Goal: Task Accomplishment & Management: Manage account settings

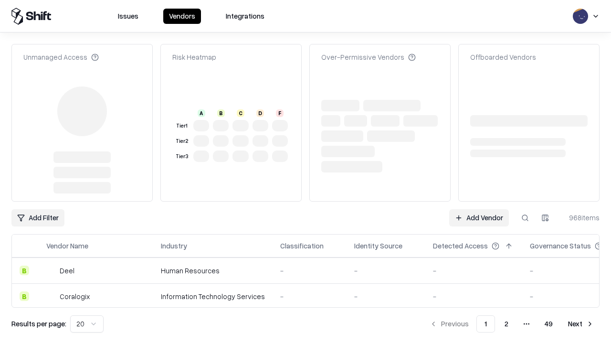
click at [479, 209] on link "Add Vendor" at bounding box center [479, 217] width 60 height 17
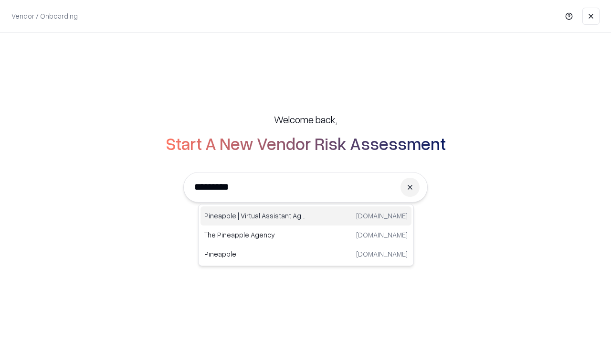
click at [306, 216] on div "Pineapple | Virtual Assistant Agency [DOMAIN_NAME]" at bounding box center [306, 215] width 211 height 19
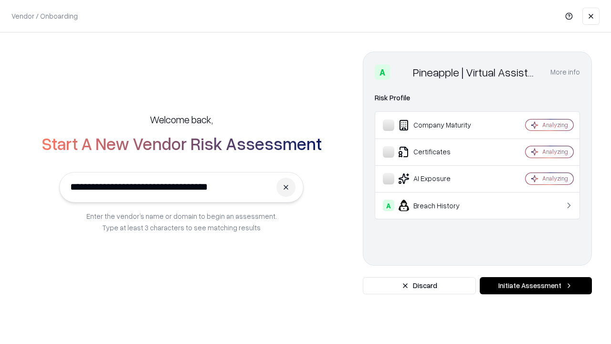
type input "**********"
click at [536, 286] on button "Initiate Assessment" at bounding box center [536, 285] width 112 height 17
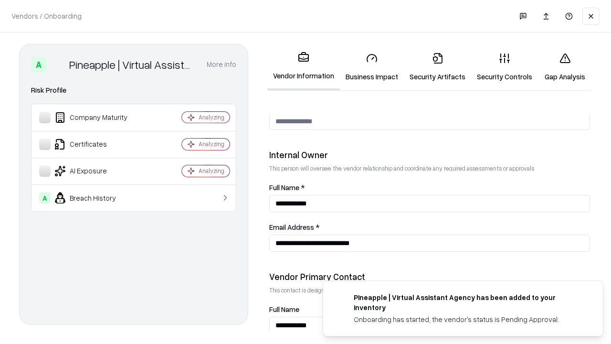
scroll to position [495, 0]
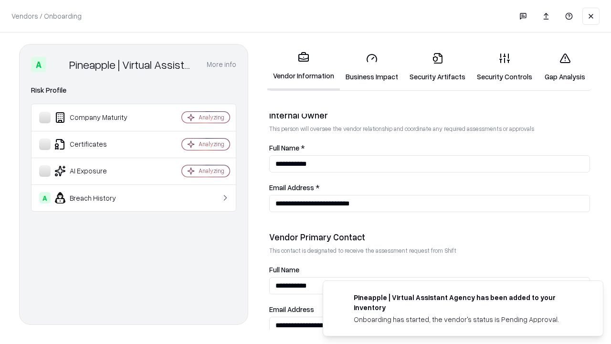
click at [372, 67] on link "Business Impact" at bounding box center [372, 67] width 64 height 44
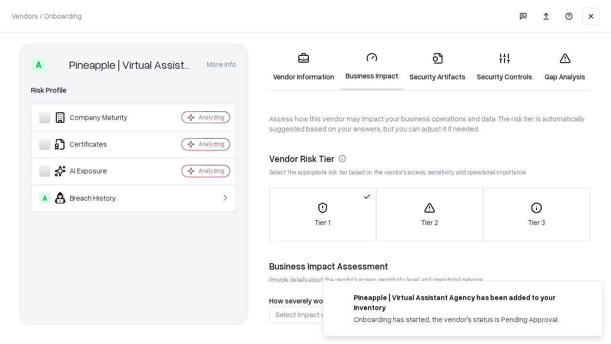
click at [438, 67] on link "Security Artifacts" at bounding box center [437, 67] width 67 height 44
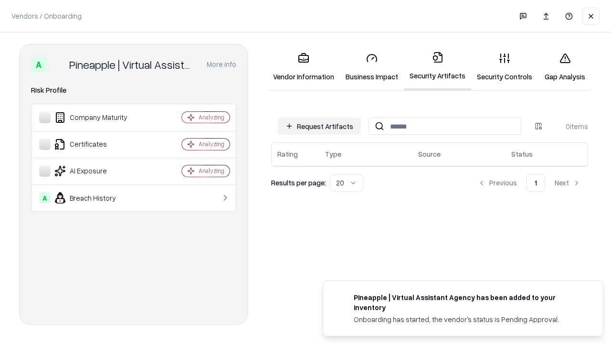
click at [320, 126] on button "Request Artifacts" at bounding box center [319, 125] width 83 height 17
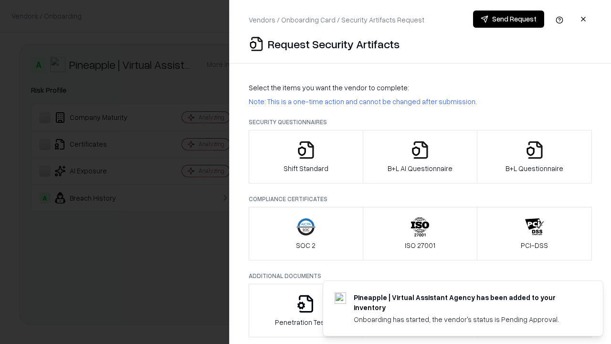
click at [306, 157] on icon "button" at bounding box center [306, 149] width 19 height 19
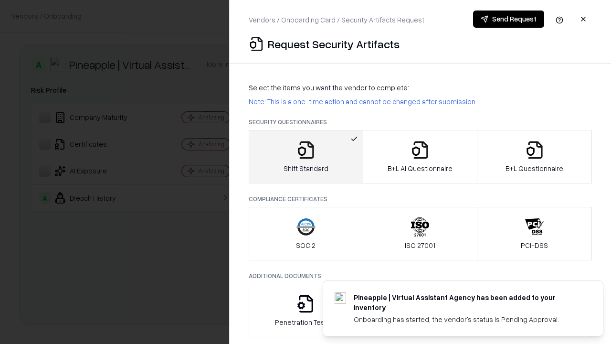
click at [509, 19] on button "Send Request" at bounding box center [508, 19] width 71 height 17
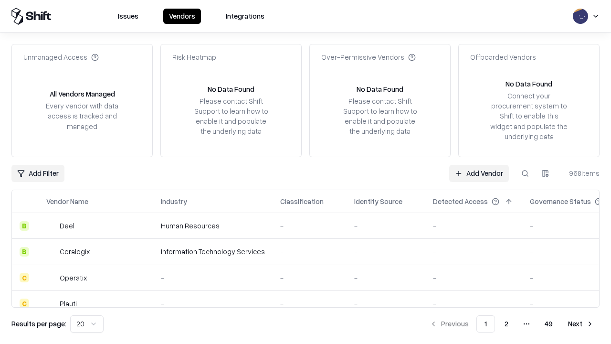
click at [525, 173] on button at bounding box center [525, 173] width 17 height 17
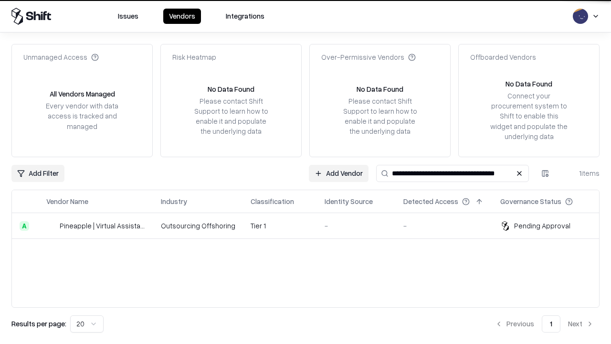
type input "**********"
click at [311, 225] on td "Tier 1" at bounding box center [280, 226] width 74 height 26
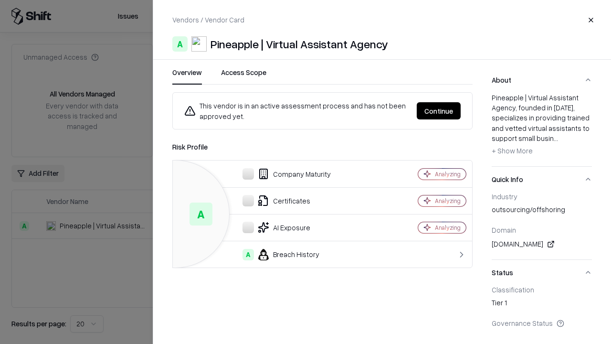
click at [439, 111] on button "Continue" at bounding box center [439, 110] width 44 height 17
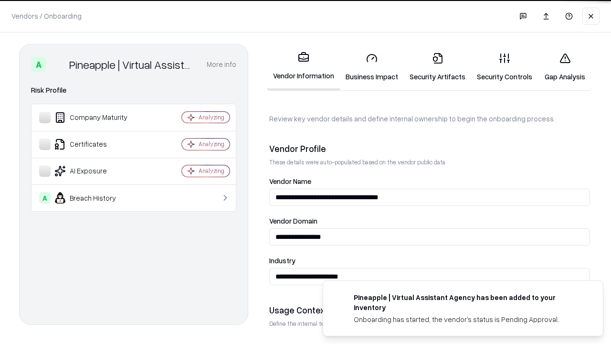
click at [438, 67] on link "Security Artifacts" at bounding box center [437, 67] width 67 height 44
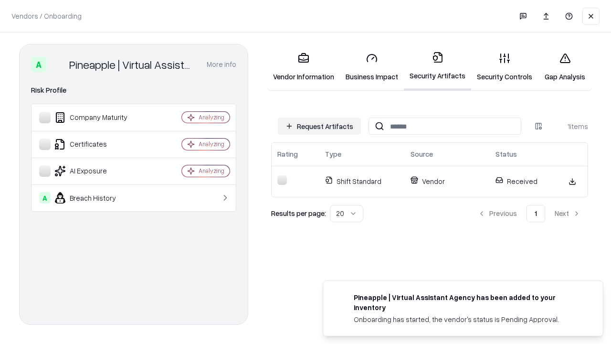
click at [565, 67] on link "Gap Analysis" at bounding box center [565, 67] width 54 height 44
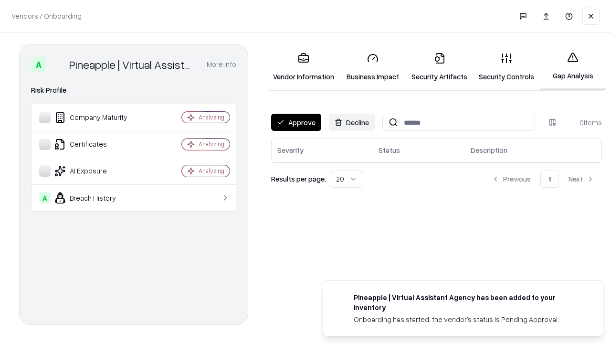
click at [296, 122] on button "Approve" at bounding box center [296, 122] width 50 height 17
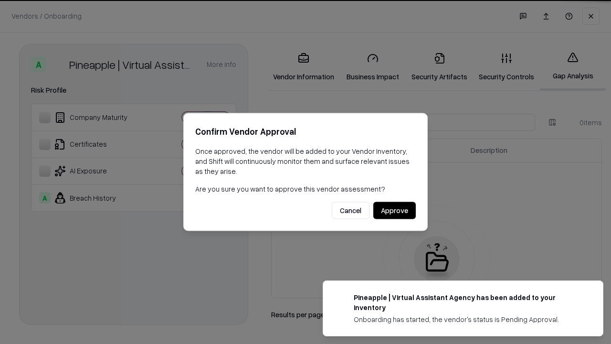
click at [395, 210] on button "Approve" at bounding box center [395, 210] width 43 height 17
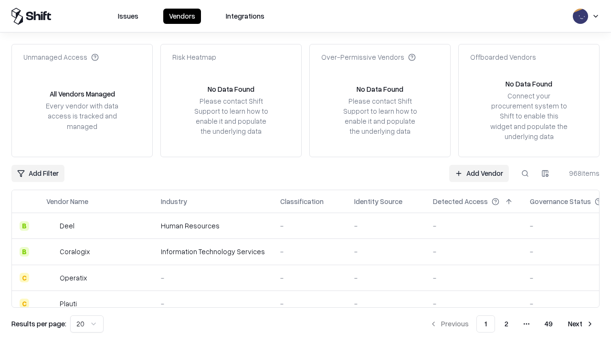
type input "**********"
click at [479, 173] on link "Add Vendor" at bounding box center [479, 173] width 60 height 17
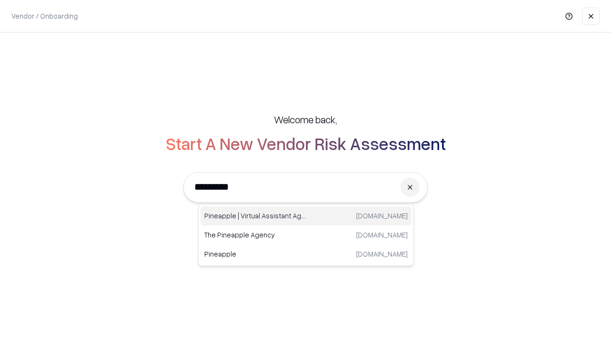
click at [306, 216] on div "Pineapple | Virtual Assistant Agency [DOMAIN_NAME]" at bounding box center [306, 215] width 211 height 19
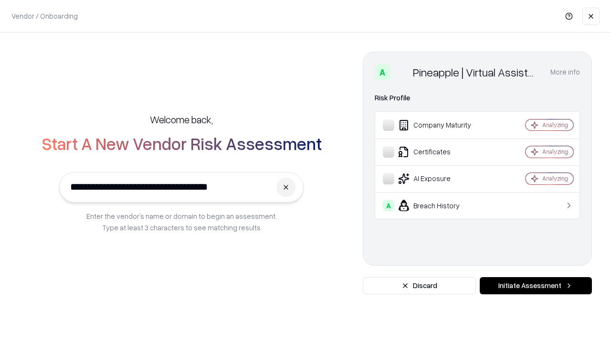
type input "**********"
click at [536, 286] on button "Initiate Assessment" at bounding box center [536, 285] width 112 height 17
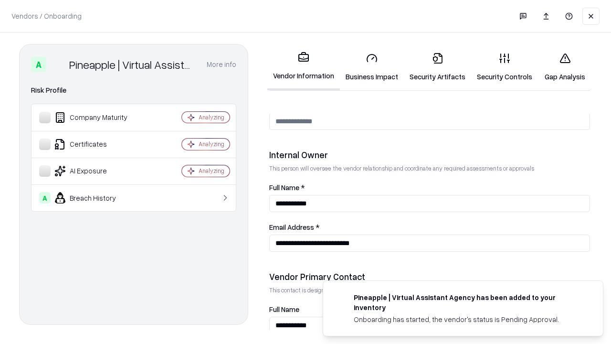
scroll to position [495, 0]
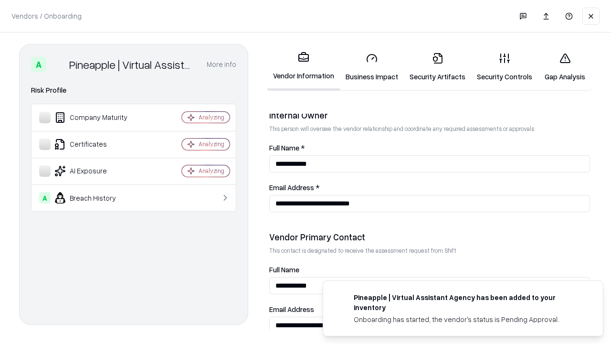
click at [565, 67] on link "Gap Analysis" at bounding box center [565, 67] width 54 height 44
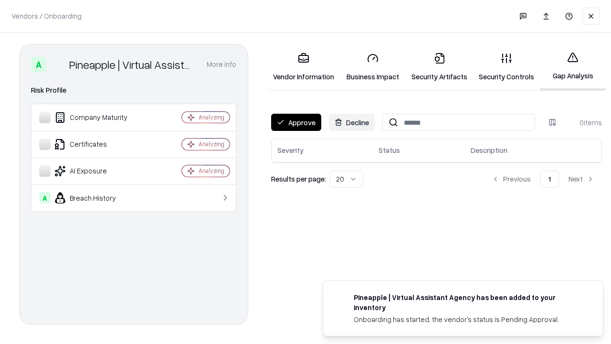
click at [296, 122] on button "Approve" at bounding box center [296, 122] width 50 height 17
